Goal: Navigation & Orientation: Find specific page/section

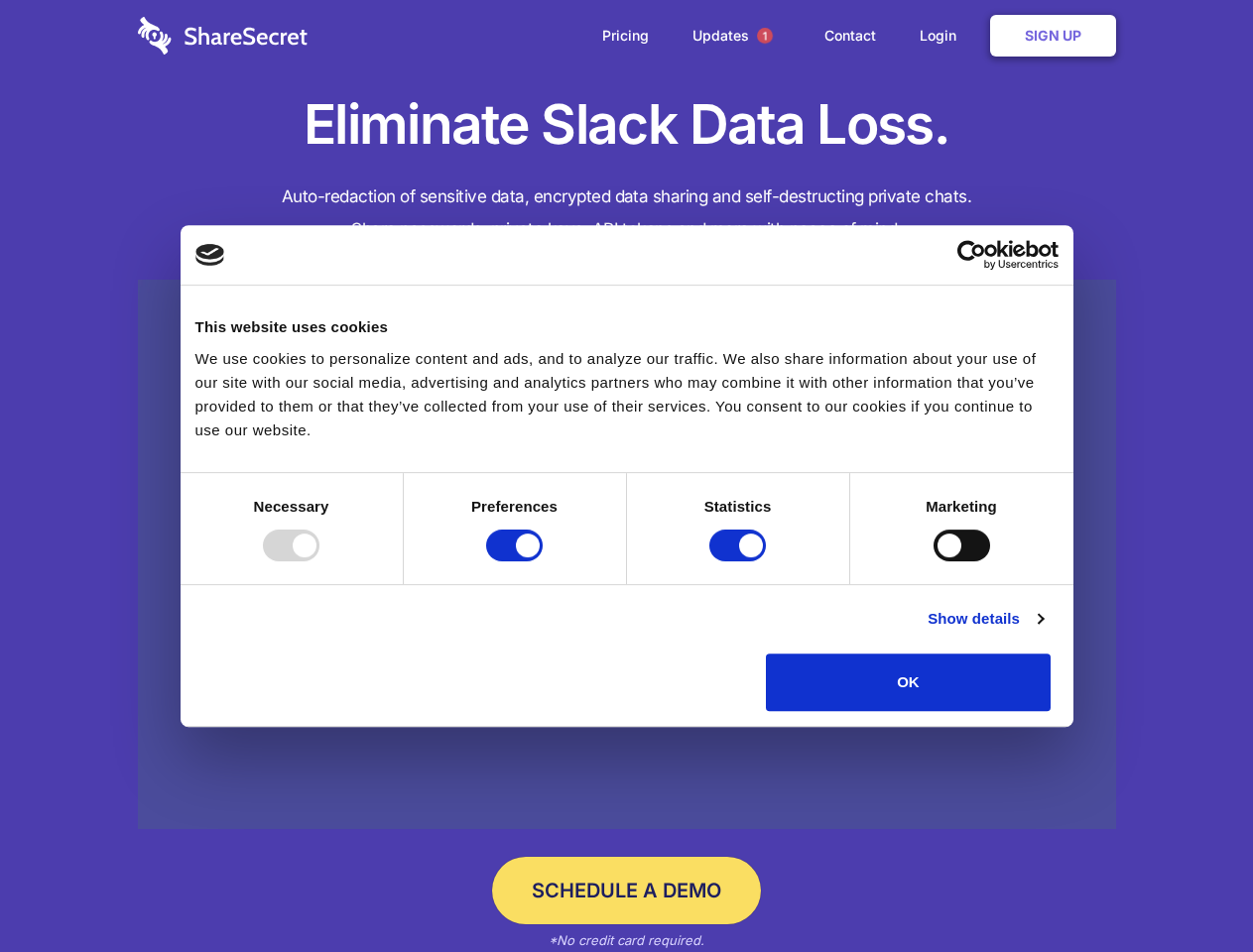
click at [320, 562] on div at bounding box center [291, 546] width 57 height 32
click at [543, 562] on input "Preferences" at bounding box center [514, 546] width 57 height 32
checkbox input "false"
click at [740, 562] on input "Statistics" at bounding box center [737, 546] width 57 height 32
checkbox input "false"
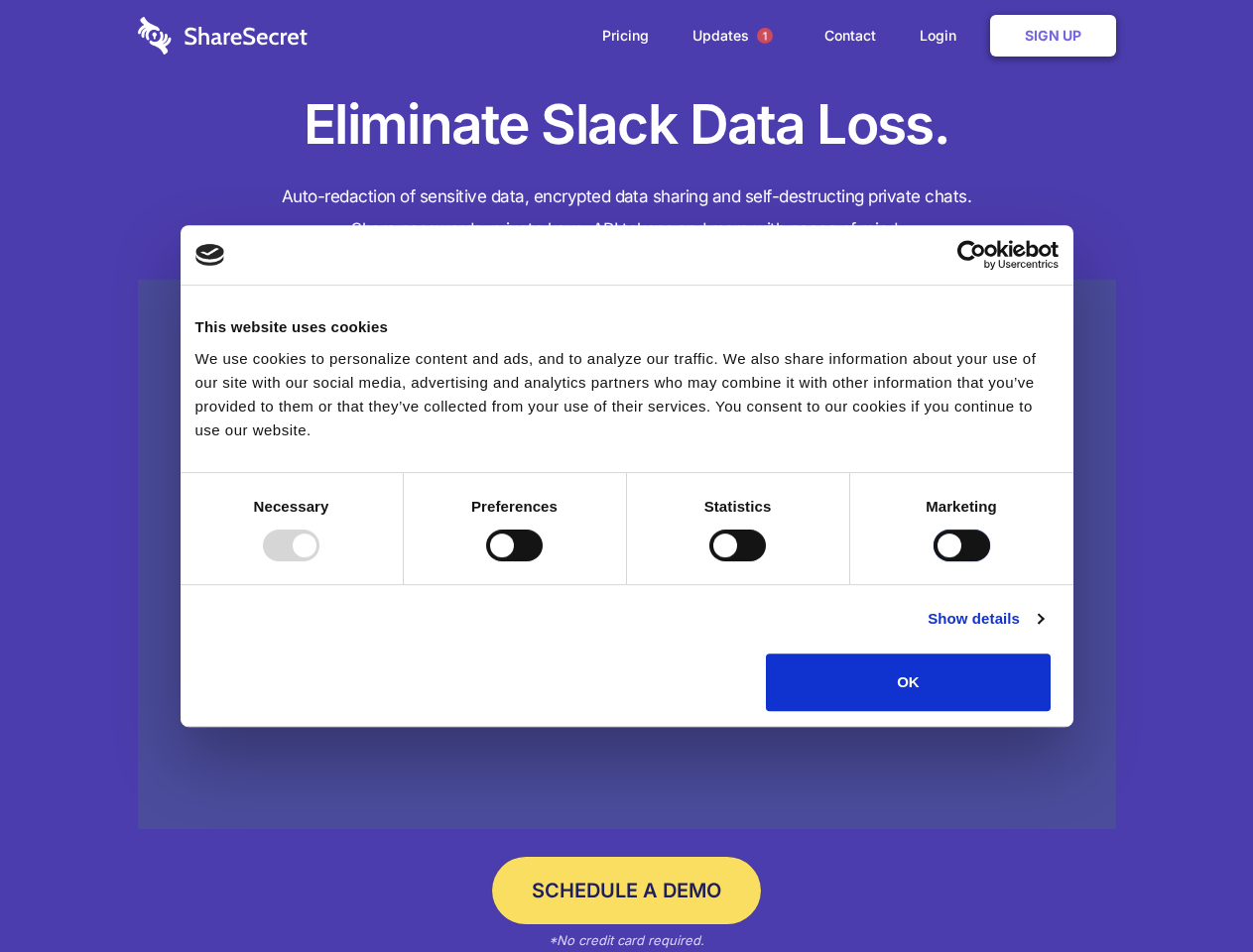
click at [933, 562] on input "Marketing" at bounding box center [961, 546] width 57 height 32
checkbox input "true"
click at [1043, 630] on link "Show details" at bounding box center [985, 618] width 116 height 24
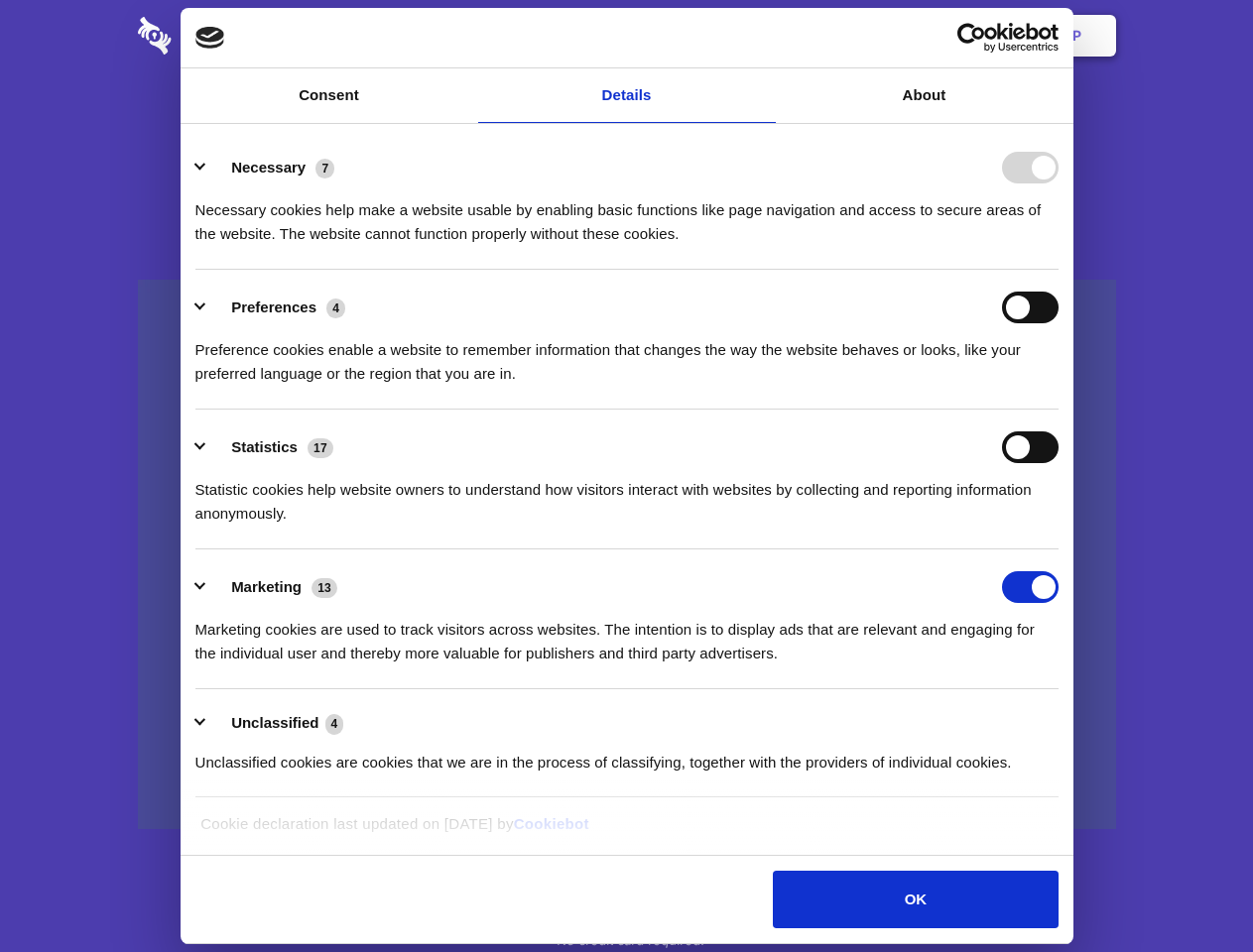
click at [1059, 409] on li "Preferences 4 Preference cookies enable a website to remember information that …" at bounding box center [626, 340] width 863 height 139
click at [764, 36] on span "1" at bounding box center [765, 36] width 16 height 16
